Goal: Transaction & Acquisition: Purchase product/service

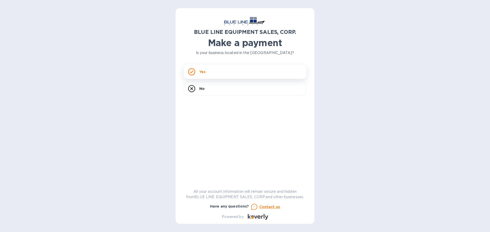
click at [251, 73] on div "Yes" at bounding box center [245, 72] width 122 height 14
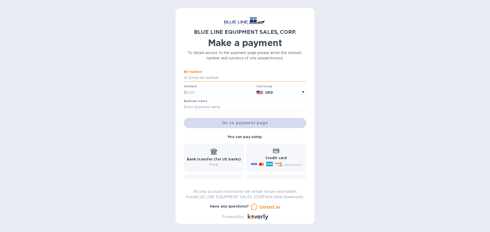
click at [200, 76] on input "text" at bounding box center [247, 78] width 118 height 8
paste input "I43251033167"
type input "I43251033167"
click at [206, 91] on input "text" at bounding box center [220, 93] width 68 height 8
type input "3,300"
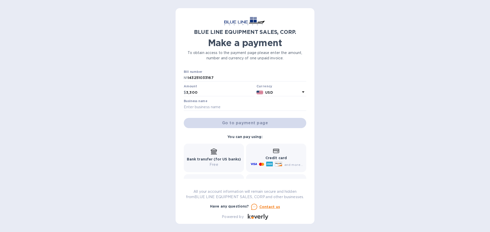
click at [206, 103] on label "Business name" at bounding box center [195, 101] width 23 height 3
click at [207, 106] on input "text" at bounding box center [245, 108] width 122 height 8
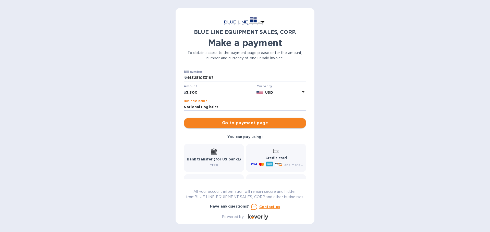
type input "National Logistics"
click at [232, 122] on span "Go to payment page" at bounding box center [245, 123] width 114 height 6
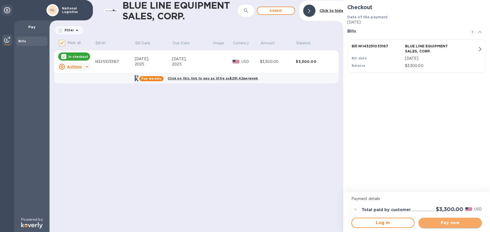
click at [453, 222] on span "Pay now" at bounding box center [449, 223] width 55 height 6
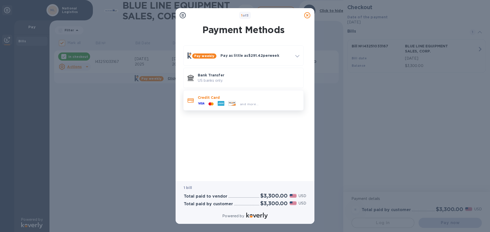
click at [252, 102] on div "and more..." at bounding box center [249, 104] width 23 height 5
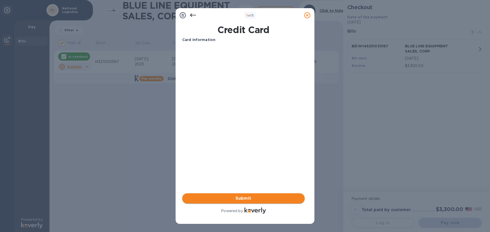
click at [248, 198] on span "Submit" at bounding box center [243, 199] width 114 height 6
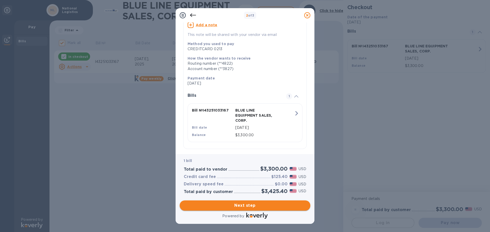
click at [235, 208] on span "Next step" at bounding box center [245, 206] width 122 height 6
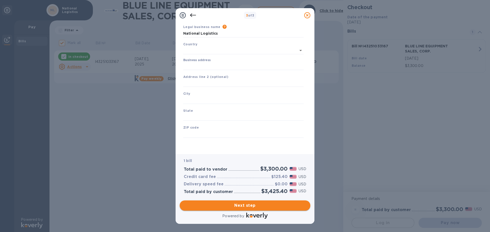
scroll to position [17, 0]
click at [204, 70] on div "Business address" at bounding box center [243, 64] width 124 height 16
click at [213, 51] on input "[GEOGRAPHIC_DATA]" at bounding box center [239, 51] width 99 height 6
click at [211, 65] on li "[GEOGRAPHIC_DATA]" at bounding box center [243, 61] width 120 height 8
type input "[GEOGRAPHIC_DATA]"
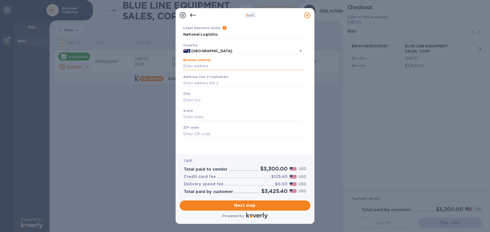
click at [207, 63] on input "Business address" at bounding box center [243, 66] width 120 height 8
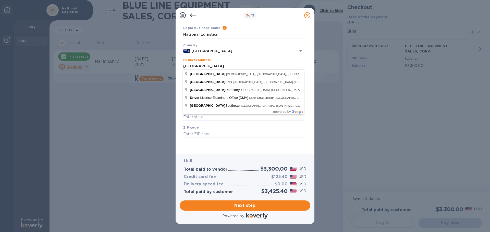
click at [220, 146] on div "Legal business name Please provide the legal name that appears on your SS-4 for…" at bounding box center [243, 87] width 124 height 125
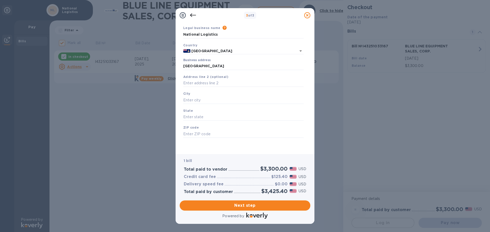
click at [181, 66] on div "Business address [GEOGRAPHIC_DATA]" at bounding box center [243, 64] width 124 height 16
click at [183, 66] on input "[GEOGRAPHIC_DATA]" at bounding box center [243, 66] width 120 height 8
drag, startPoint x: 219, startPoint y: 64, endPoint x: 163, endPoint y: 58, distance: 56.7
click at [163, 58] on div "3 of 3 Business Information Legal business name Please provide the legal name t…" at bounding box center [245, 116] width 490 height 232
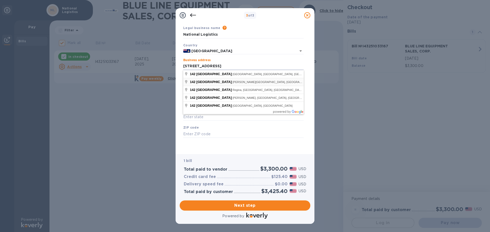
type input "[STREET_ADDRESS]"
type input "[PERSON_NAME] Town"
type input "Grand Cayman"
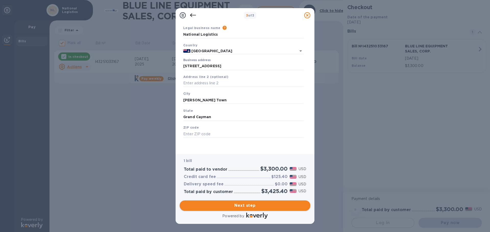
click at [242, 207] on span "Next step" at bounding box center [245, 206] width 122 height 6
click at [194, 136] on input "text" at bounding box center [243, 134] width 120 height 8
type input "Ky1-1002"
click button "Save" at bounding box center [0, 0] width 0 height 0
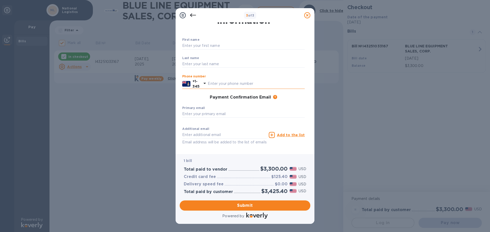
click at [212, 84] on input "text" at bounding box center [256, 84] width 97 height 8
type input "9296873"
click at [221, 111] on input "text" at bounding box center [243, 114] width 122 height 8
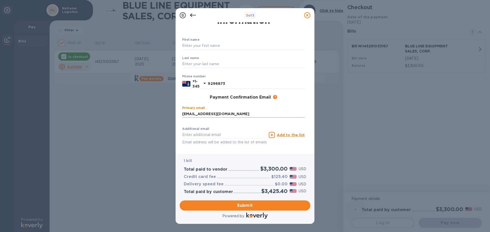
type input "[EMAIL_ADDRESS][DOMAIN_NAME]"
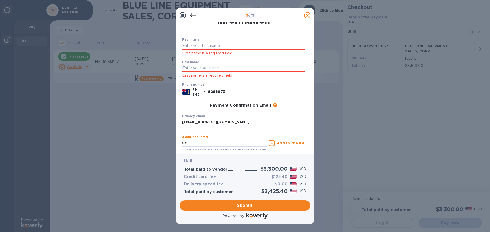
type input "S"
click at [222, 43] on input "text" at bounding box center [243, 46] width 122 height 8
type input "Seiji"
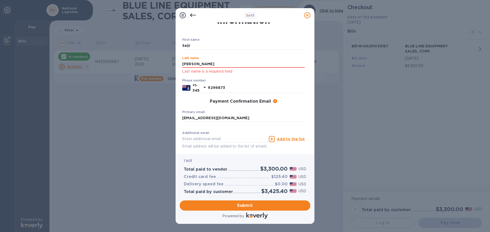
type input "[PERSON_NAME]"
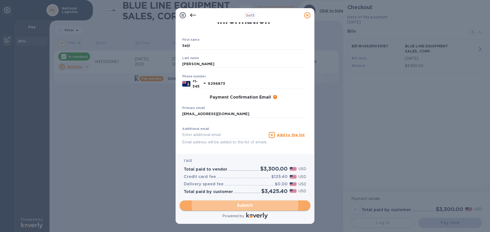
click at [240, 206] on span "Submit" at bounding box center [245, 206] width 122 height 6
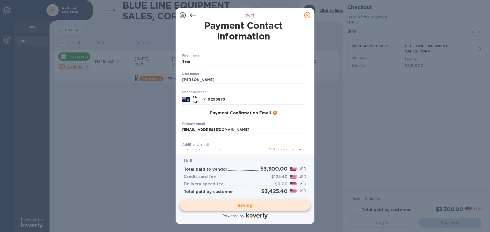
scroll to position [0, 0]
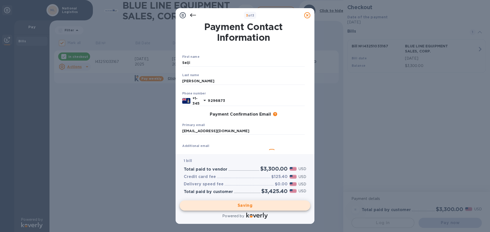
checkbox input "false"
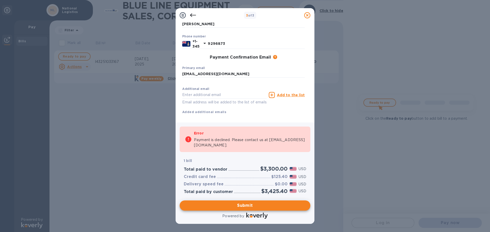
scroll to position [68, 0]
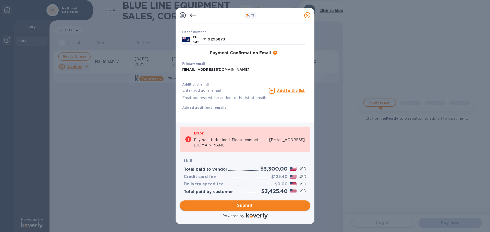
click at [247, 208] on span "Submit" at bounding box center [245, 206] width 122 height 6
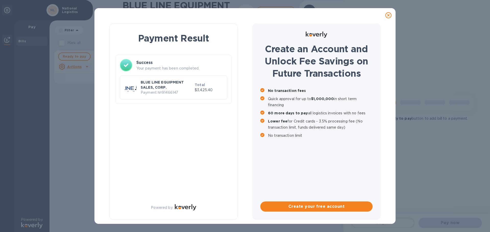
scroll to position [0, 0]
